Goal: Information Seeking & Learning: Learn about a topic

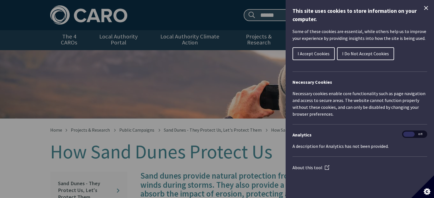
scroll to position [280, 0]
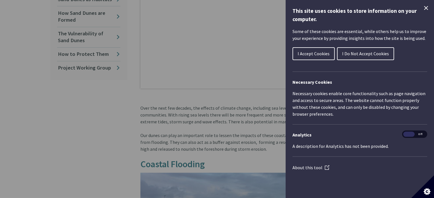
click at [425, 8] on icon "Close Cookie Control" at bounding box center [426, 8] width 4 height 4
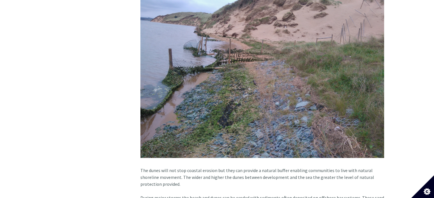
scroll to position [656, 0]
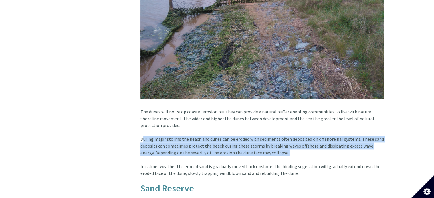
scroll to position [696, 0]
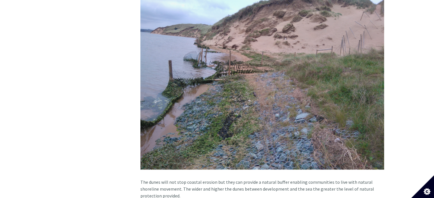
scroll to position [626, 0]
